Goal: Information Seeking & Learning: Learn about a topic

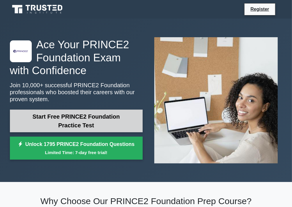
click at [106, 118] on link "Start Free PRINCE2 Foundation Practice Test" at bounding box center [76, 121] width 133 height 23
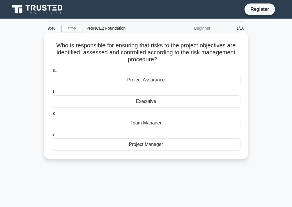
click at [118, 147] on div "Project Manager" at bounding box center [146, 145] width 189 height 12
click at [52, 137] on input "d. Project Manager" at bounding box center [52, 135] width 0 height 4
